Goal: Task Accomplishment & Management: Complete application form

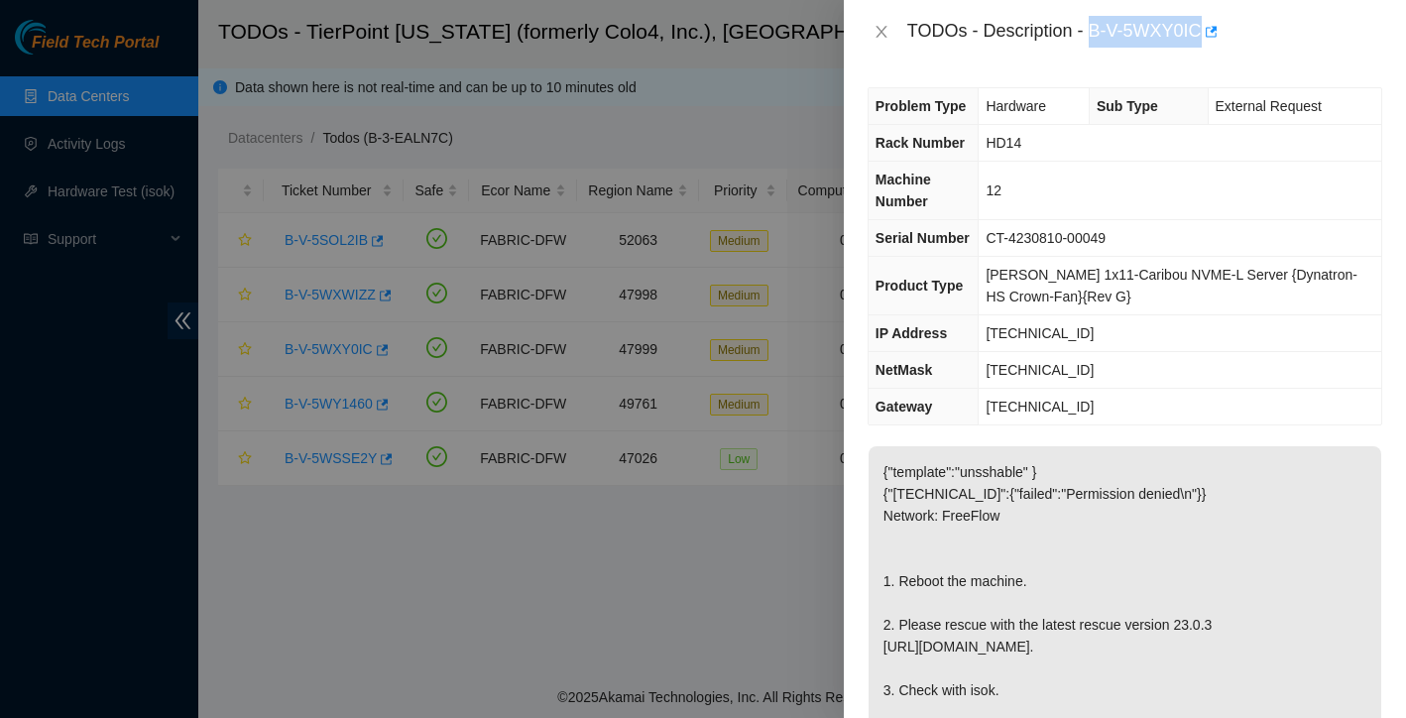
drag, startPoint x: 1092, startPoint y: 30, endPoint x: 1206, endPoint y: 21, distance: 114.3
click at [1206, 21] on div "TODOs - Description - B-V-5WXY0IC" at bounding box center [1144, 32] width 475 height 32
copy div "B-V-5WXY0IC"
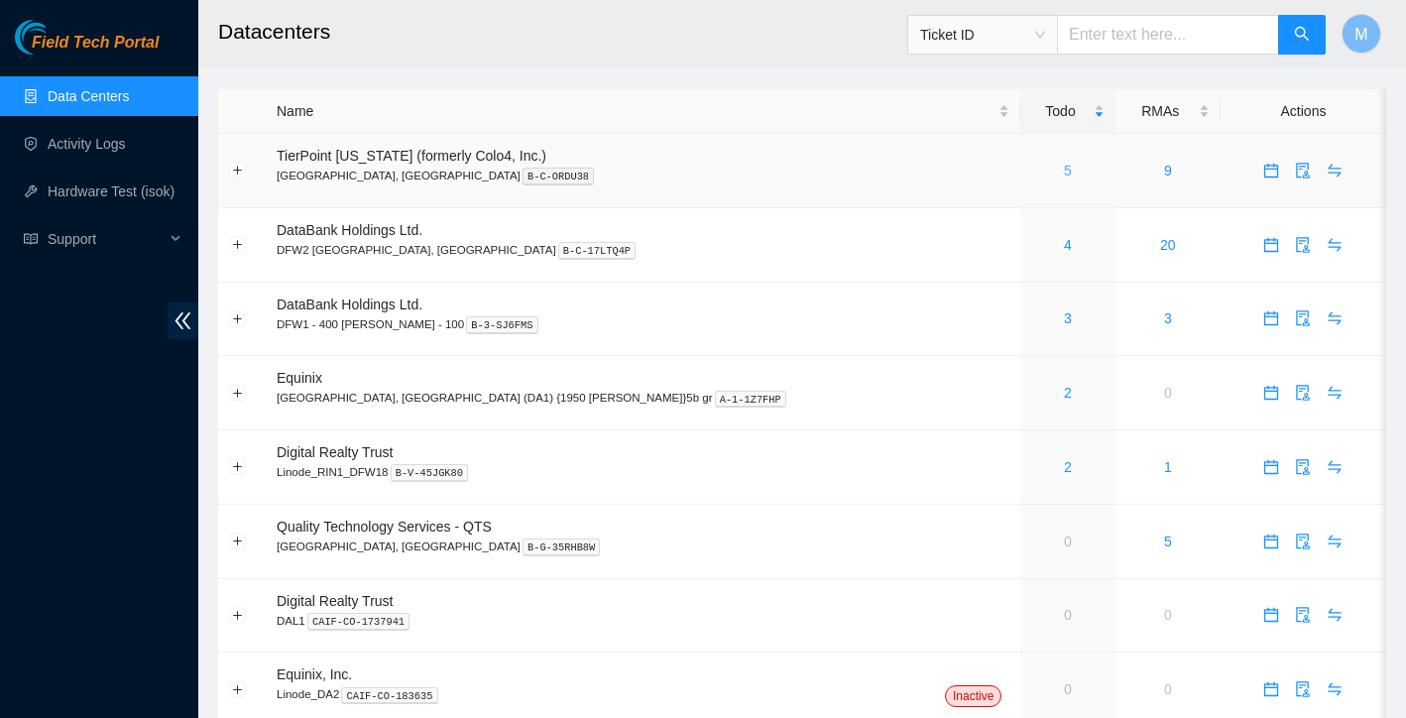
click at [1064, 164] on link "5" at bounding box center [1068, 171] width 8 height 16
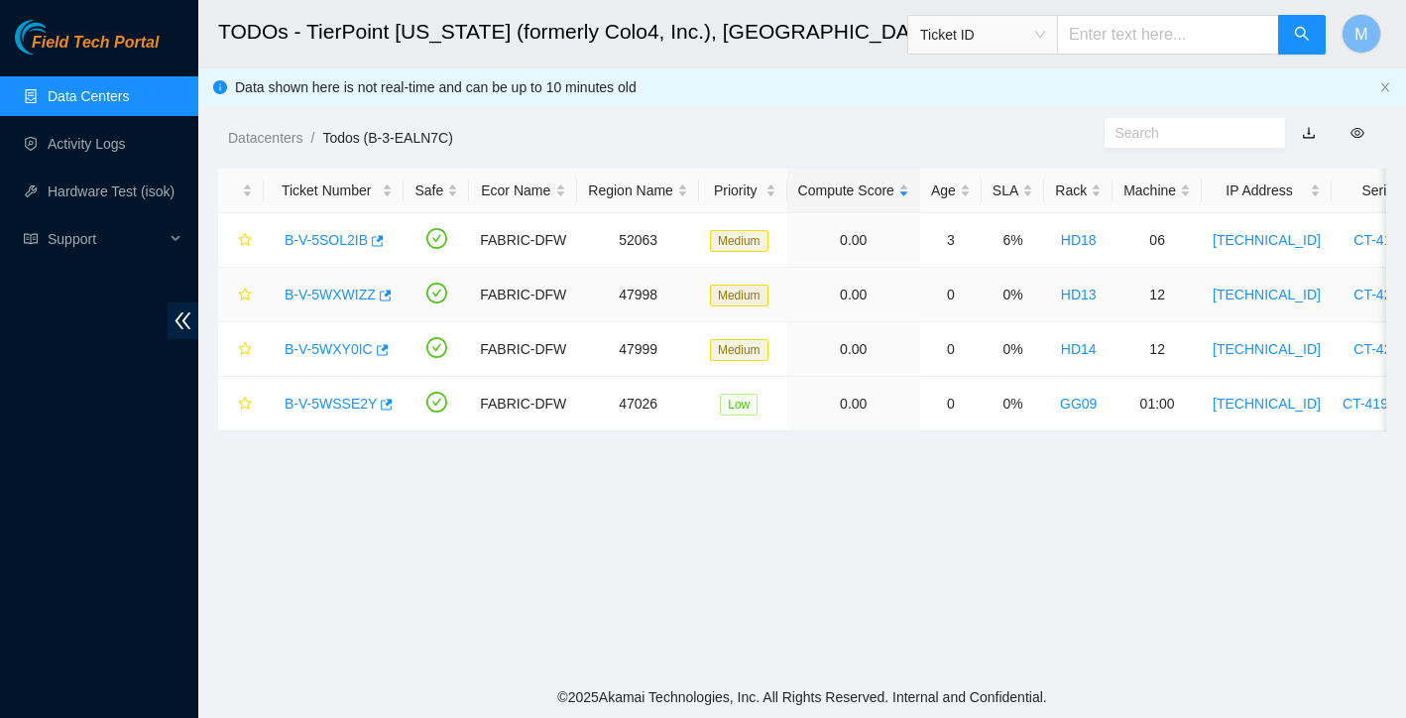
click at [333, 288] on link "B-V-5WXWIZZ" at bounding box center [330, 294] width 91 height 16
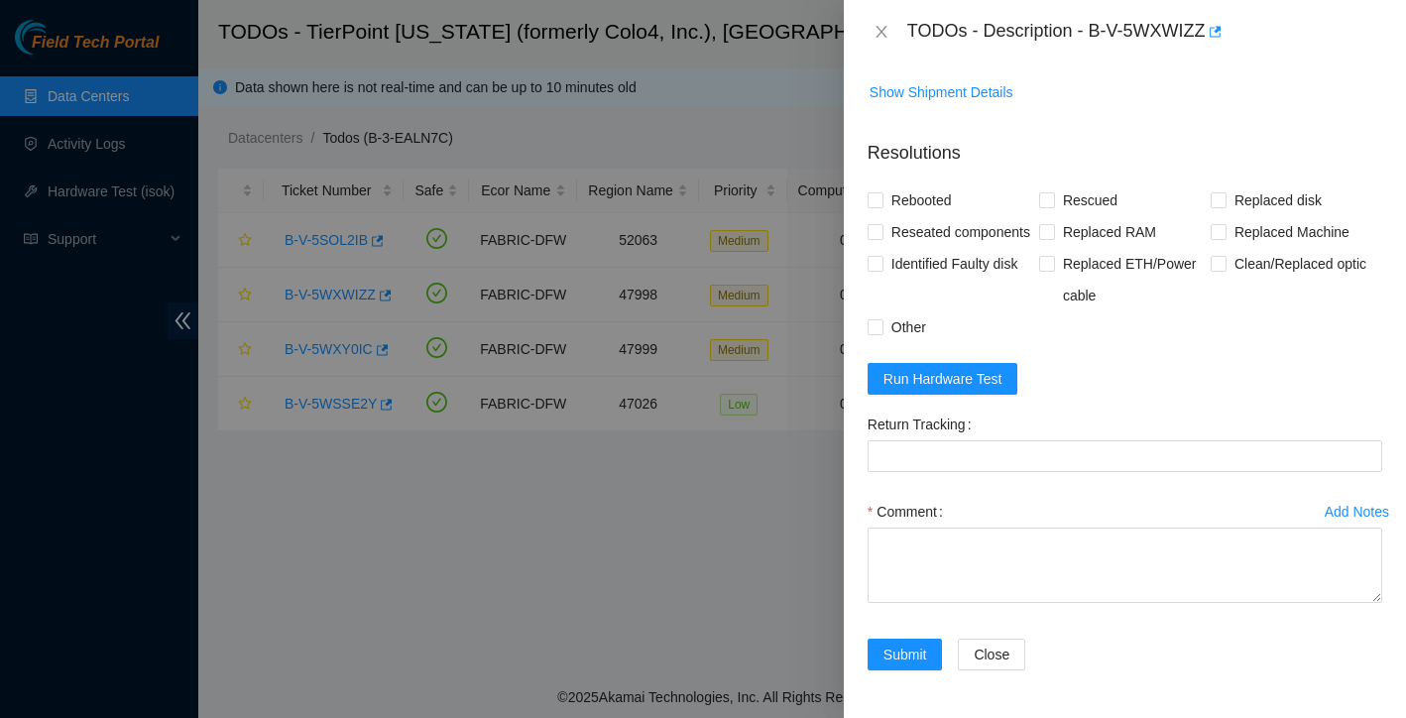
scroll to position [903, 0]
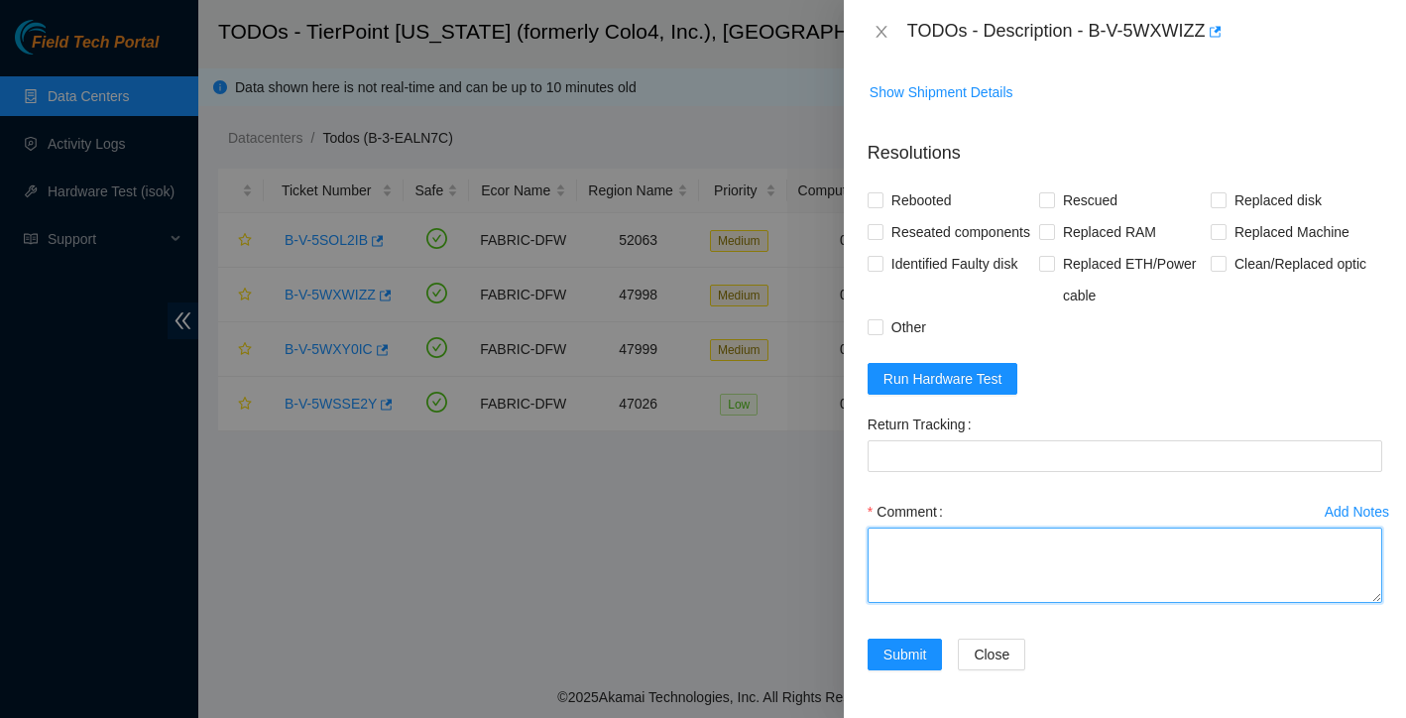
click at [974, 597] on textarea "Comment" at bounding box center [1124, 564] width 514 height 75
paste textarea "Rebooted. Rescued. Shuffles drives. Reconfigured Isok:"
type textarea "Rebooted. Rescued. Shuffles drives. Reconfigured Isok:"
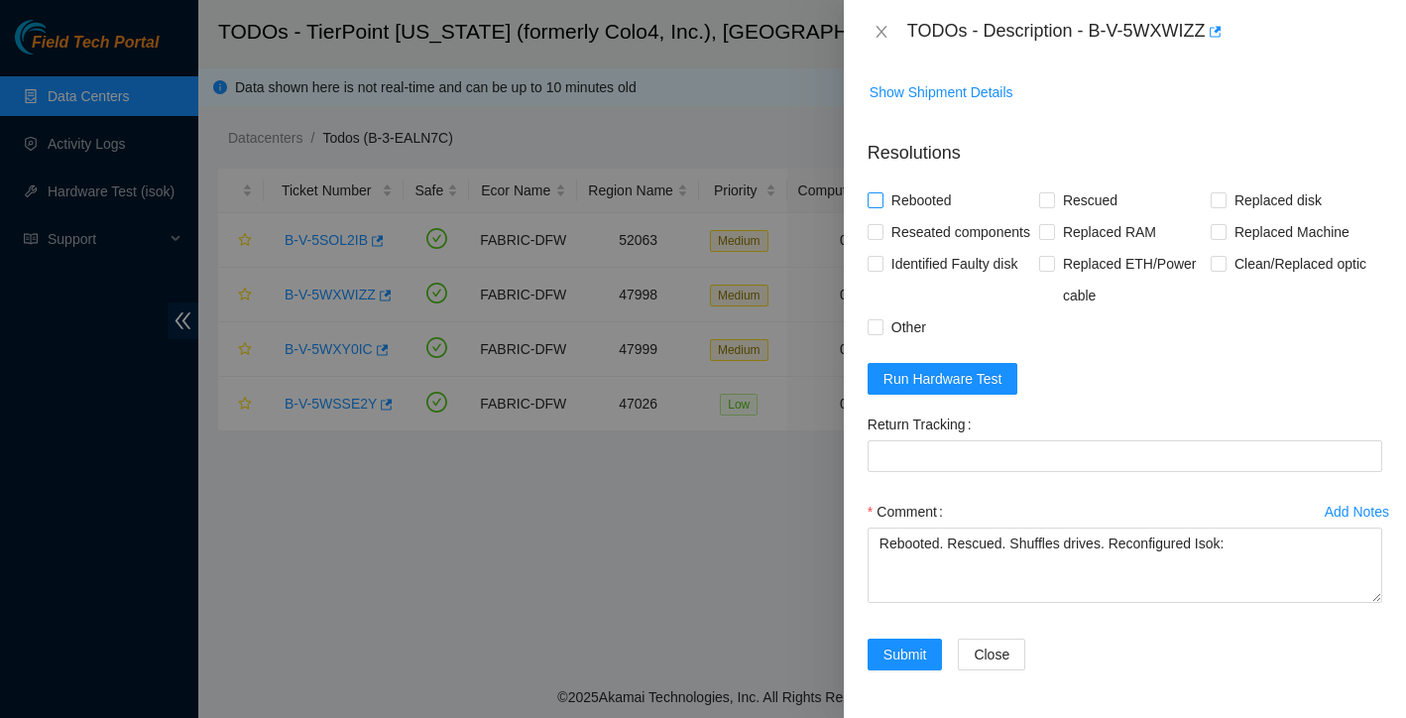
click at [875, 184] on label "Rebooted" at bounding box center [913, 200] width 92 height 32
click at [875, 192] on input "Rebooted" at bounding box center [874, 199] width 14 height 14
checkbox input "true"
click at [1055, 184] on span "Rescued" at bounding box center [1090, 200] width 70 height 32
click at [1053, 192] on input "Rescued" at bounding box center [1046, 199] width 14 height 14
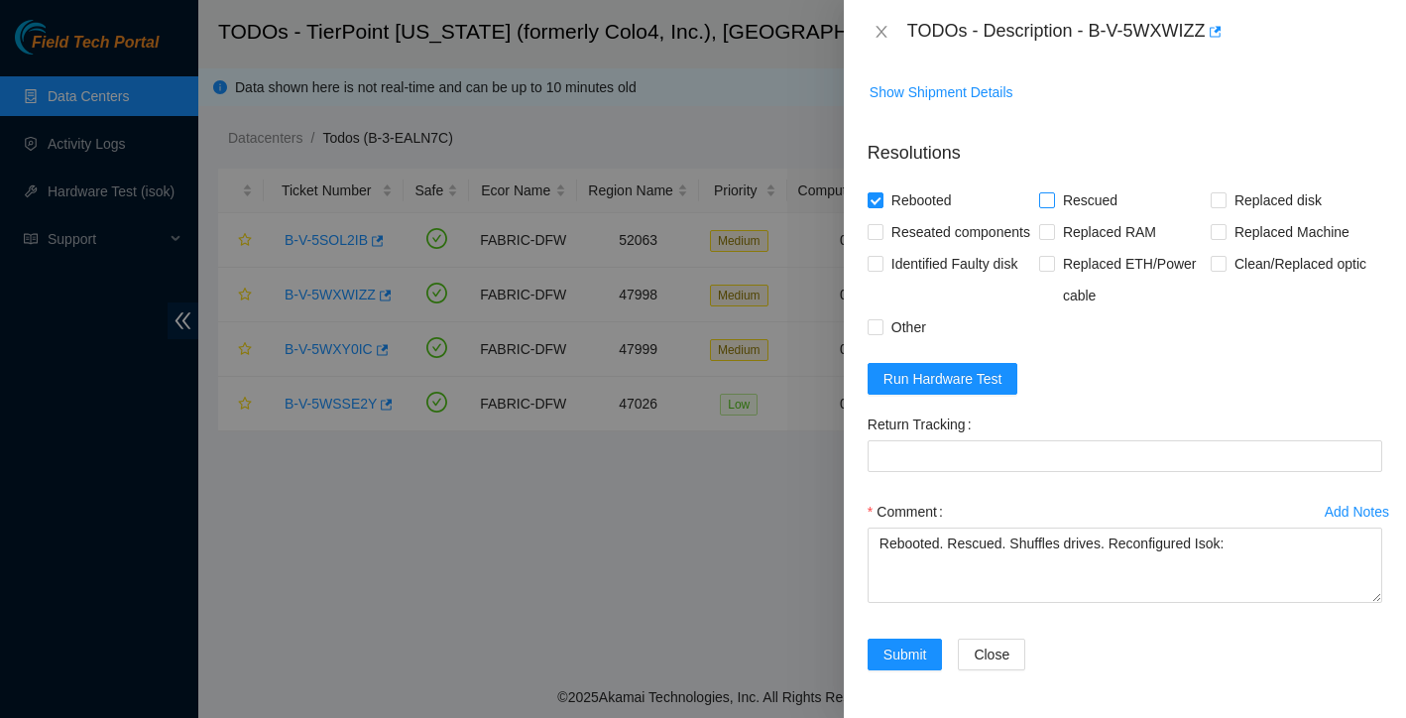
checkbox input "true"
click at [877, 224] on input "Reseated components" at bounding box center [874, 231] width 14 height 14
checkbox input "true"
click at [872, 331] on input "Other" at bounding box center [874, 326] width 14 height 14
checkbox input "true"
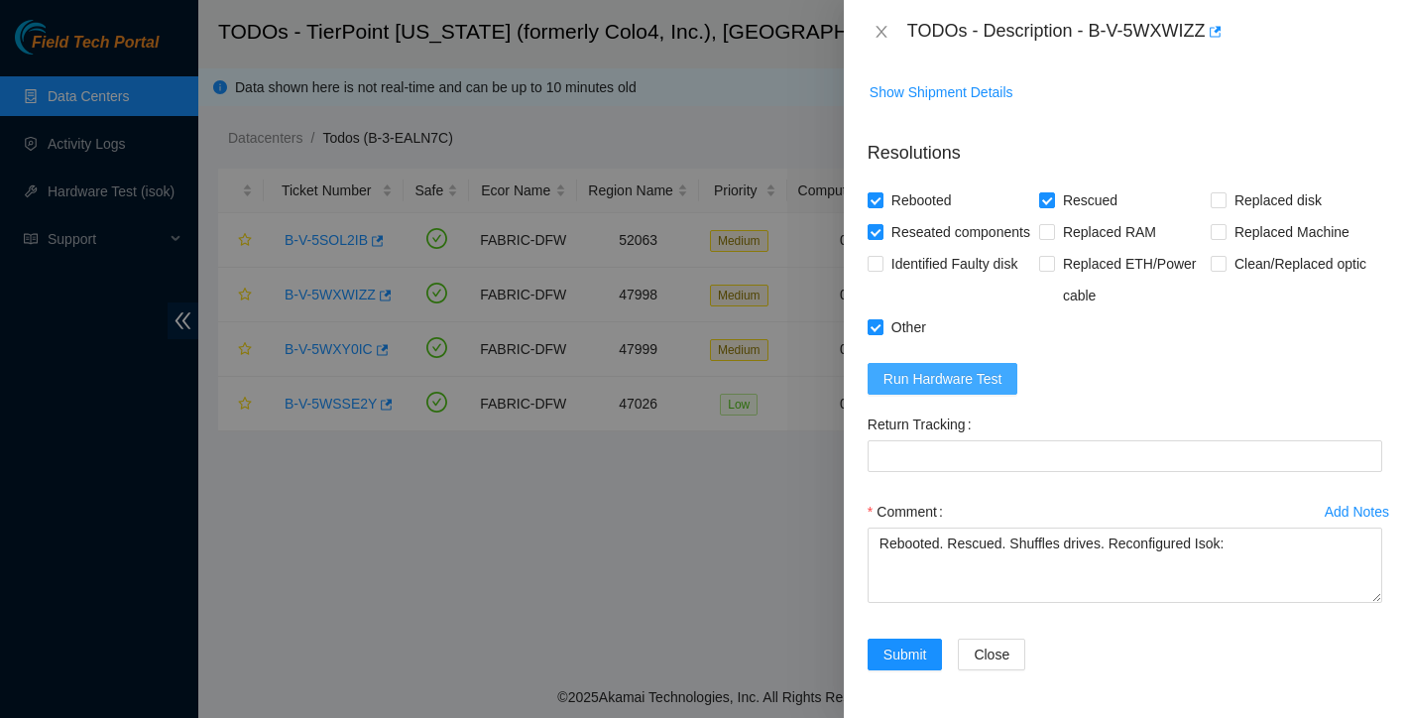
click at [1005, 386] on button "Run Hardware Test" at bounding box center [942, 379] width 151 height 32
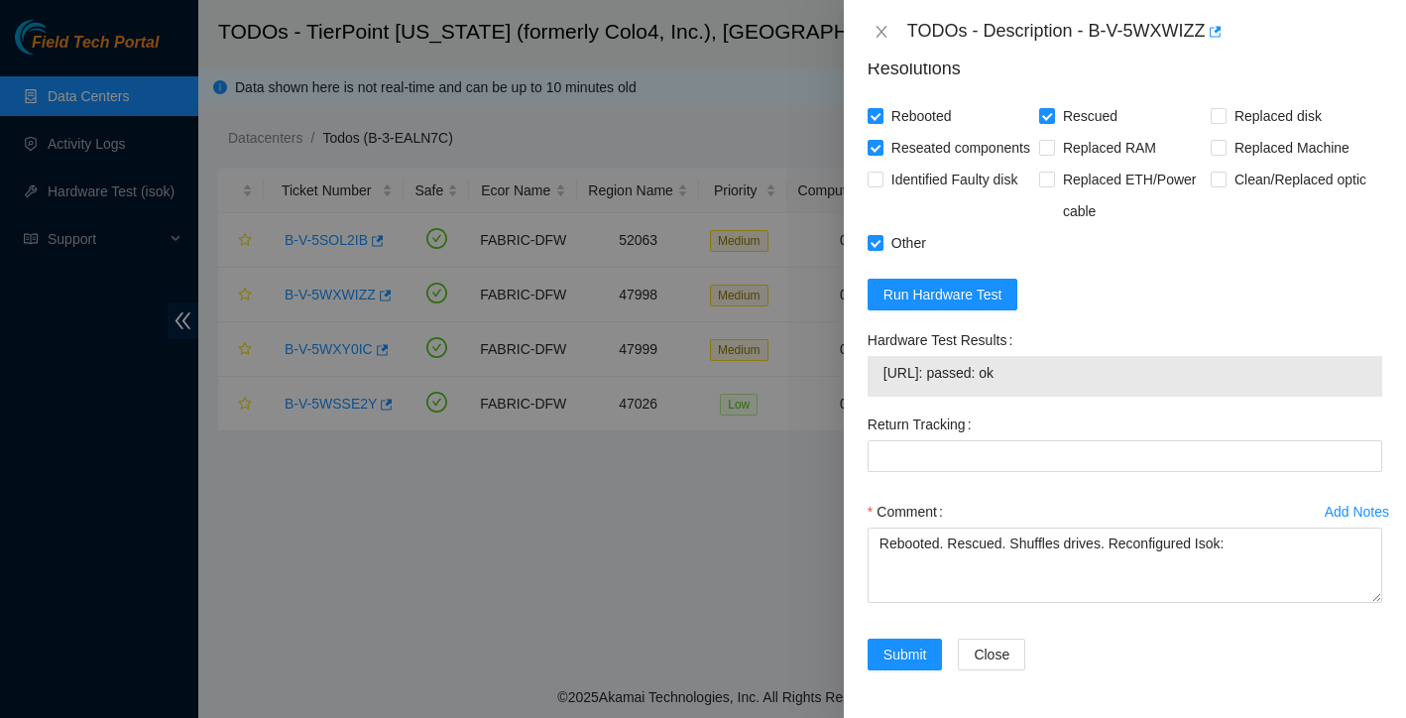
scroll to position [987, 0]
click at [900, 647] on span "Submit" at bounding box center [905, 654] width 44 height 22
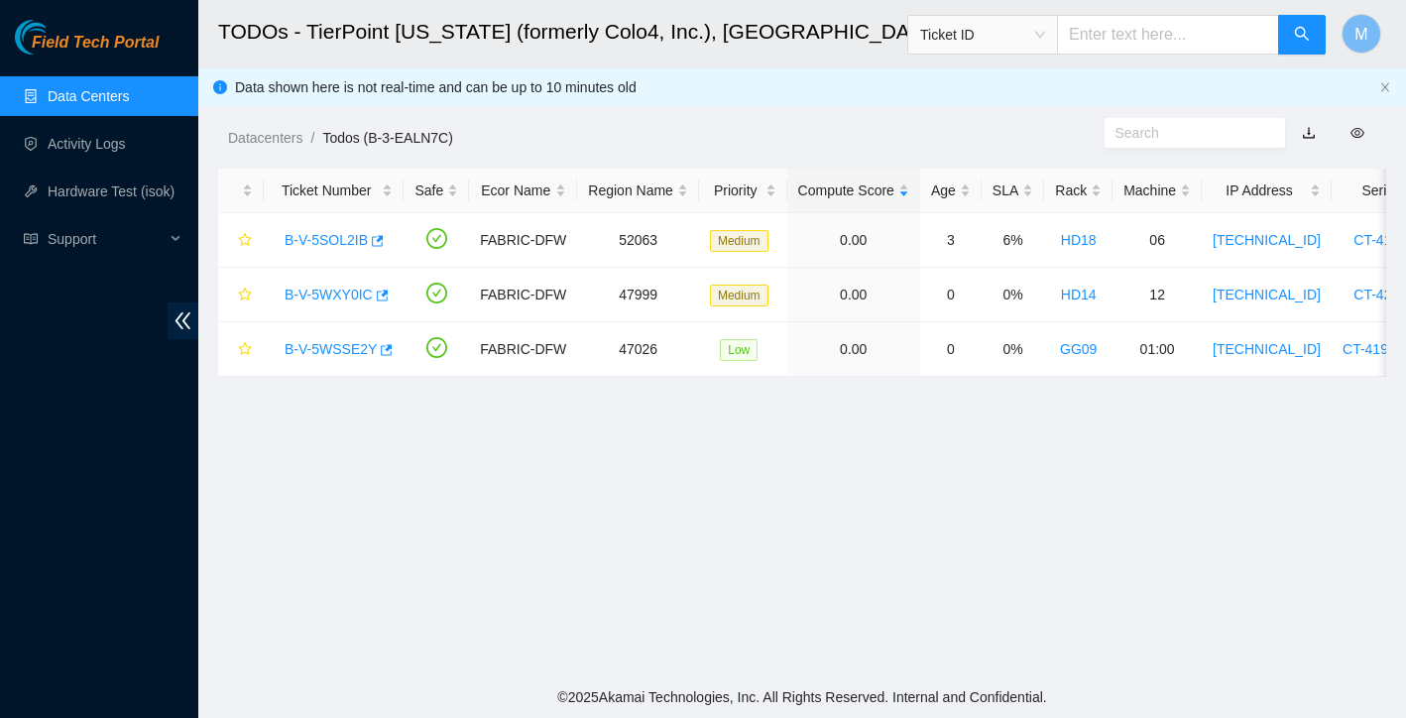
scroll to position [0, 0]
